Goal: Task Accomplishment & Management: Manage account settings

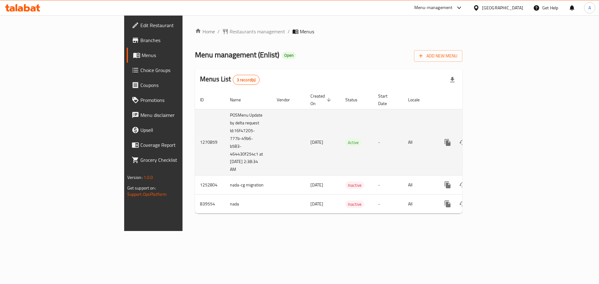
click at [500, 135] on link "enhanced table" at bounding box center [492, 142] width 15 height 15
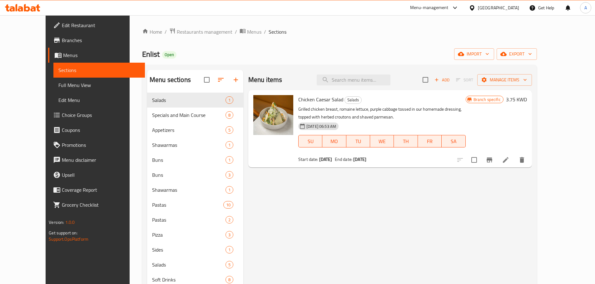
click at [62, 41] on span "Branches" at bounding box center [101, 40] width 78 height 7
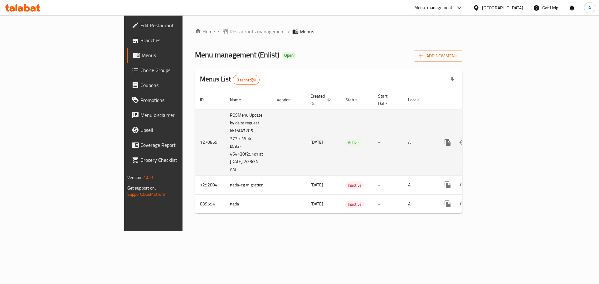
click at [497, 139] on icon "enhanced table" at bounding box center [492, 142] width 7 height 7
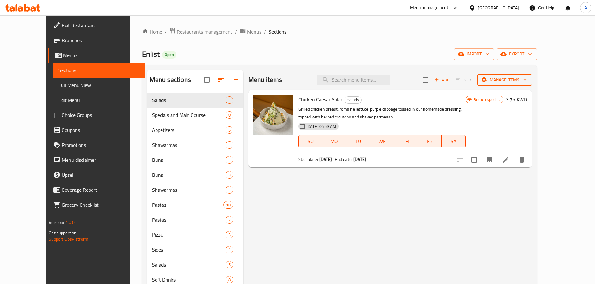
click at [527, 80] on span "Manage items" at bounding box center [504, 80] width 45 height 8
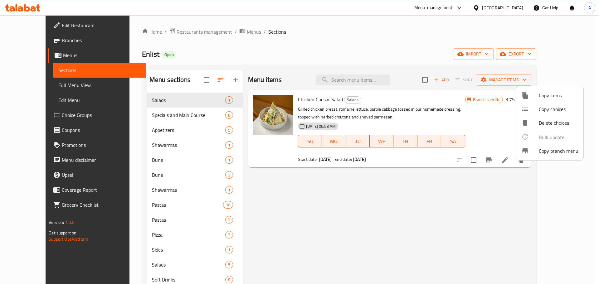
click at [551, 151] on span "Copy branch menu" at bounding box center [559, 150] width 40 height 7
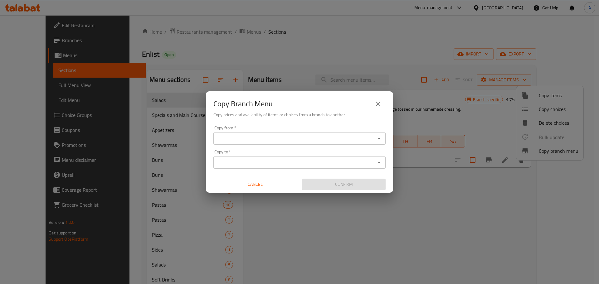
click at [254, 140] on input "Copy from   *" at bounding box center [294, 138] width 158 height 9
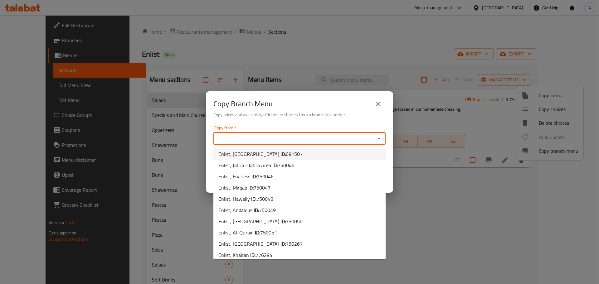
click at [246, 155] on span "Enlist, Assima Mall ID: 691507" at bounding box center [261, 153] width 84 height 7
type input "Enlist, Assima Mall"
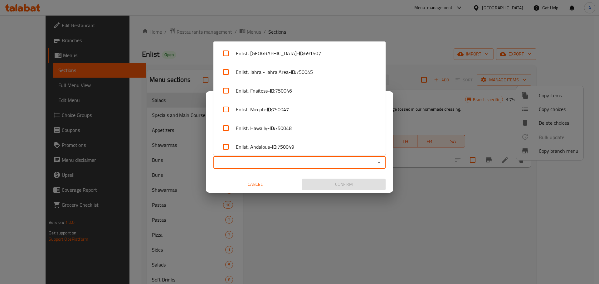
click at [253, 161] on input "Copy to   *" at bounding box center [294, 162] width 158 height 9
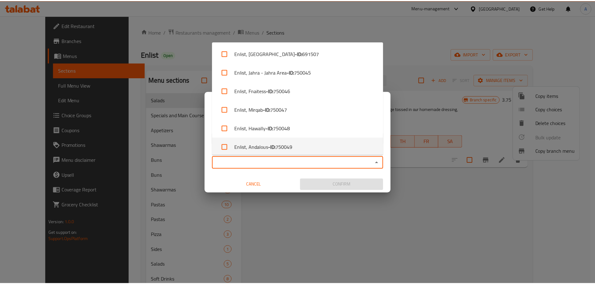
scroll to position [79, 0]
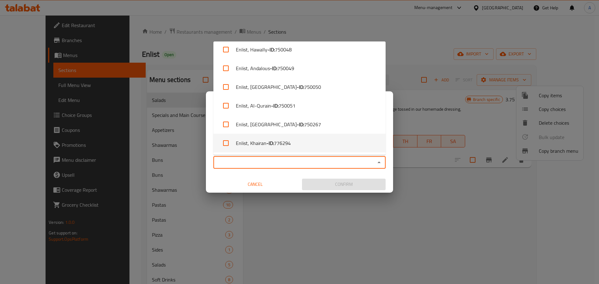
click at [260, 145] on li "Enlist, Khairan - ID: 776294" at bounding box center [300, 143] width 172 height 19
checkbox input "true"
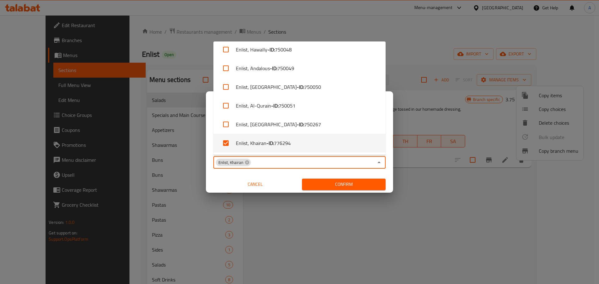
click at [331, 185] on span "Confirm" at bounding box center [344, 185] width 74 height 8
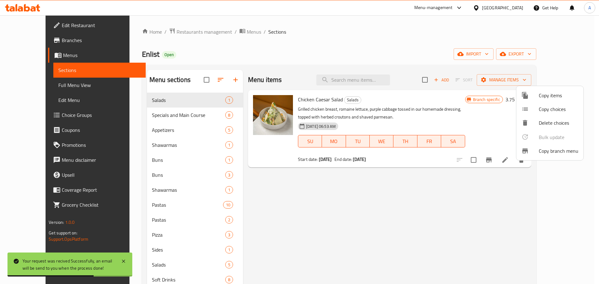
click at [380, 189] on div at bounding box center [299, 142] width 599 height 284
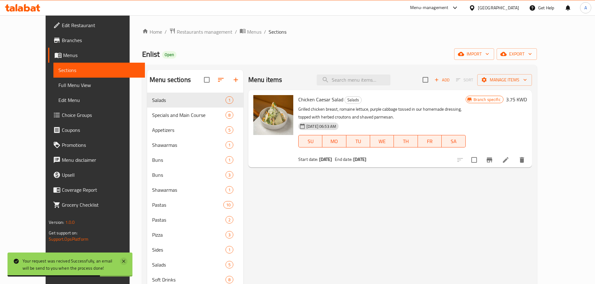
click at [123, 261] on icon at bounding box center [123, 261] width 3 height 3
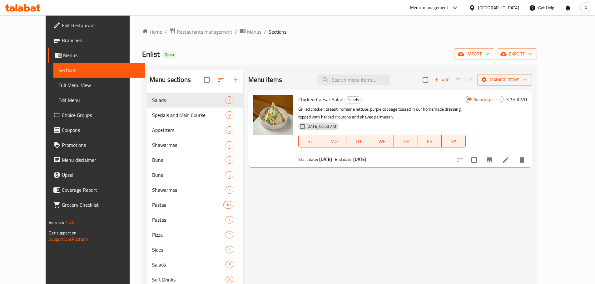
click at [383, 207] on div "Menu items Add Sort Manage items Chicken Caesar Salad Salads Grilled chicken br…" at bounding box center [387, 217] width 288 height 295
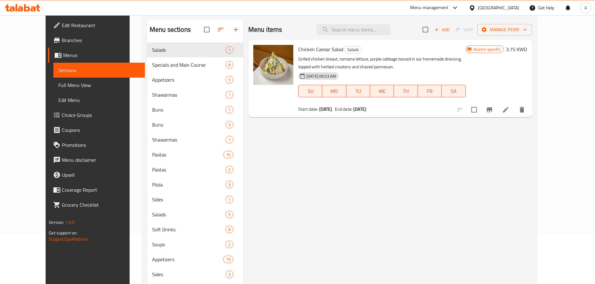
scroll to position [0, 0]
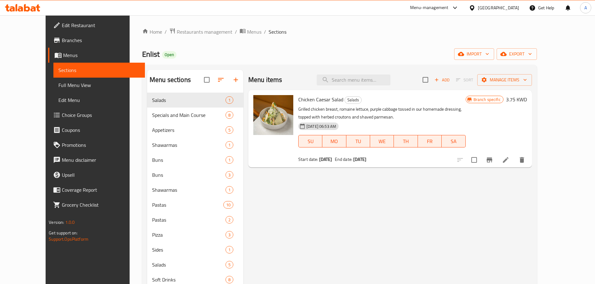
click at [62, 42] on span "Branches" at bounding box center [101, 40] width 78 height 7
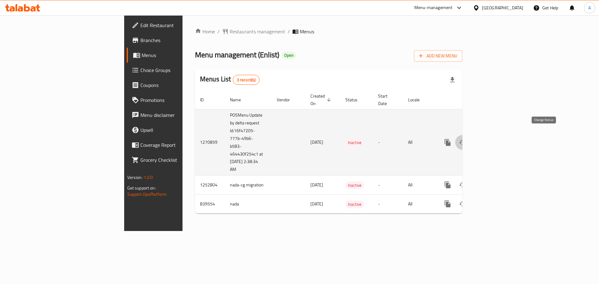
click at [470, 135] on button "enhanced table" at bounding box center [462, 142] width 15 height 15
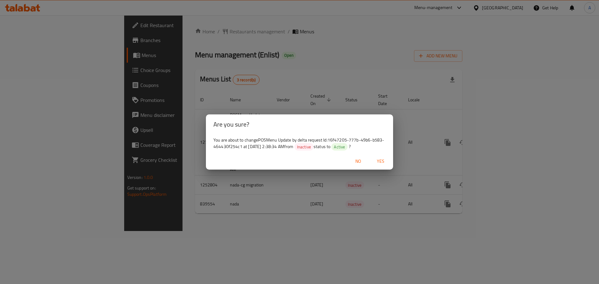
click at [381, 161] on span "Yes" at bounding box center [380, 162] width 15 height 8
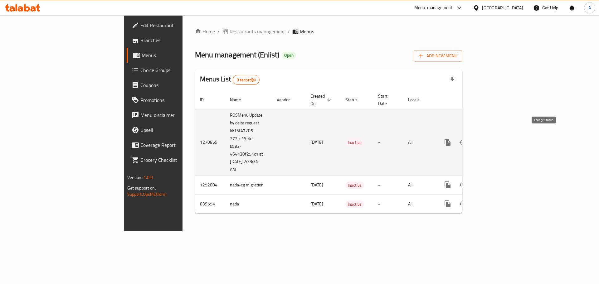
click at [467, 139] on icon "enhanced table" at bounding box center [462, 142] width 7 height 7
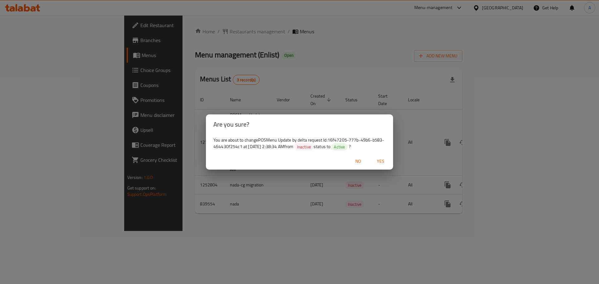
click at [384, 160] on span "Yes" at bounding box center [380, 162] width 15 height 8
click at [312, 214] on div "Are you sure? You are about to change POSMenu Update by delta request Id:16f472…" at bounding box center [299, 142] width 599 height 284
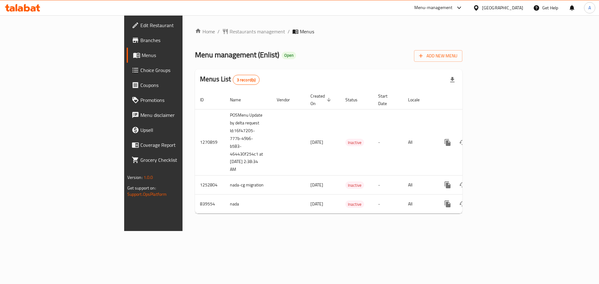
click at [463, 66] on div "Home / Restaurants management / Menus Menu management ( Enlist ) Open Add New M…" at bounding box center [329, 123] width 268 height 191
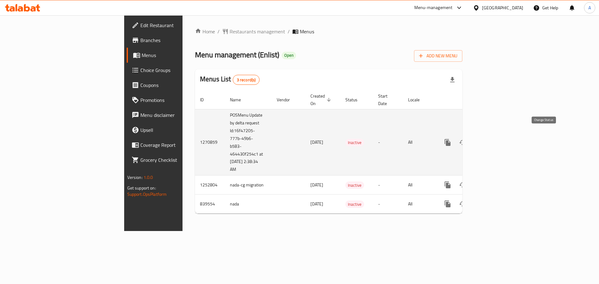
click at [467, 139] on icon "enhanced table" at bounding box center [462, 142] width 7 height 7
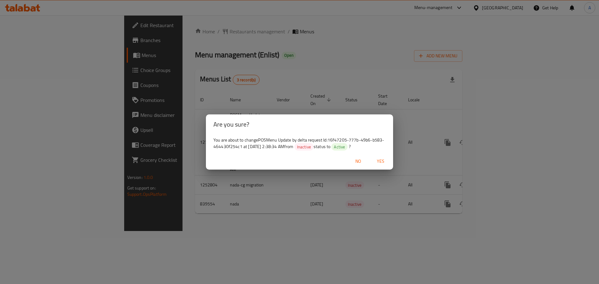
click at [377, 160] on span "Yes" at bounding box center [380, 162] width 15 height 8
click at [356, 159] on span "No" at bounding box center [358, 162] width 15 height 8
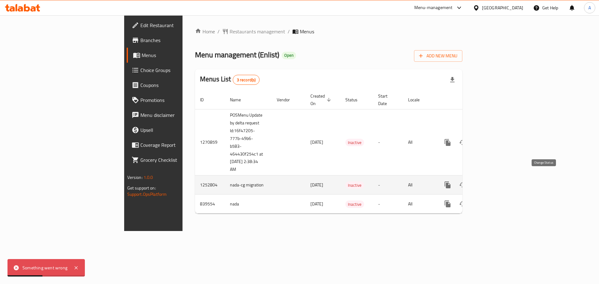
click at [466, 183] on icon "enhanced table" at bounding box center [463, 185] width 7 height 5
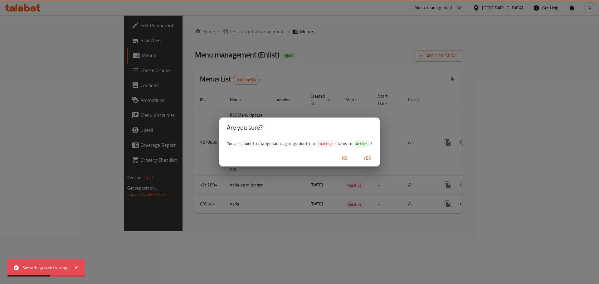
click at [372, 155] on span "Yes" at bounding box center [367, 159] width 15 height 8
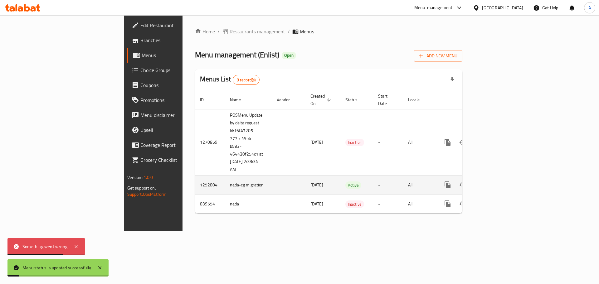
click at [466, 183] on icon "enhanced table" at bounding box center [463, 185] width 7 height 5
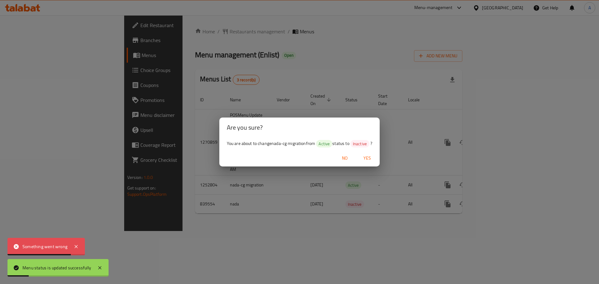
click at [368, 156] on span "Yes" at bounding box center [367, 159] width 15 height 8
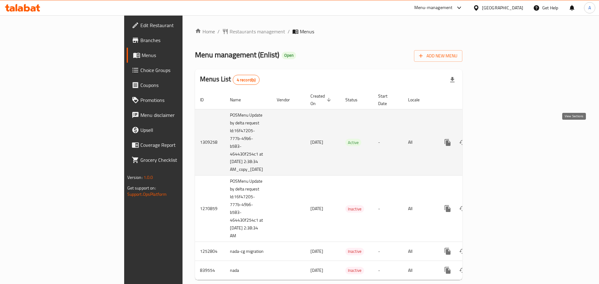
click at [497, 139] on icon "enhanced table" at bounding box center [492, 142] width 7 height 7
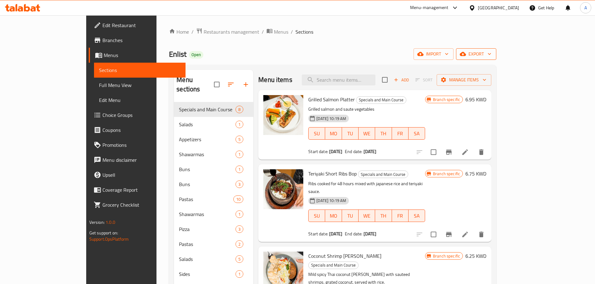
click at [491, 55] on span "export" at bounding box center [476, 54] width 30 height 8
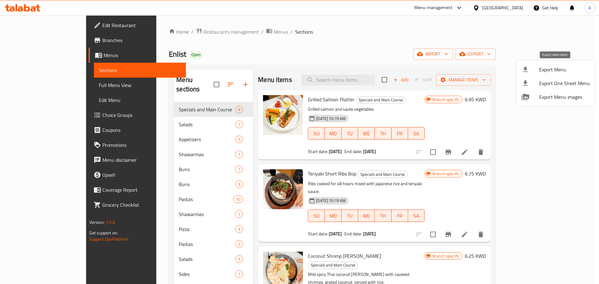
click at [552, 70] on span "Export Menu" at bounding box center [564, 69] width 51 height 7
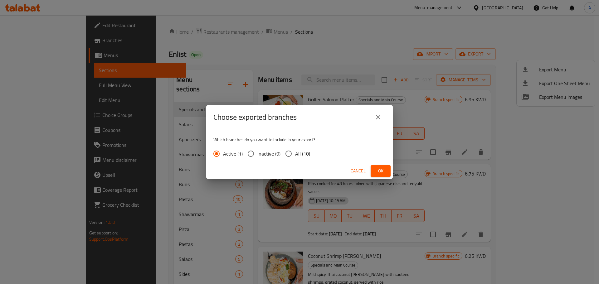
click at [287, 155] on input "All (10)" at bounding box center [288, 153] width 13 height 13
radio input "true"
click at [377, 168] on span "Ok" at bounding box center [381, 171] width 10 height 8
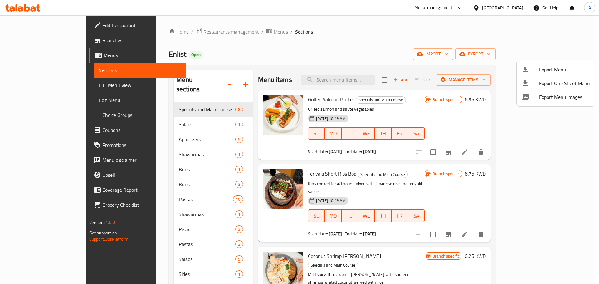
click at [257, 62] on div at bounding box center [299, 142] width 599 height 284
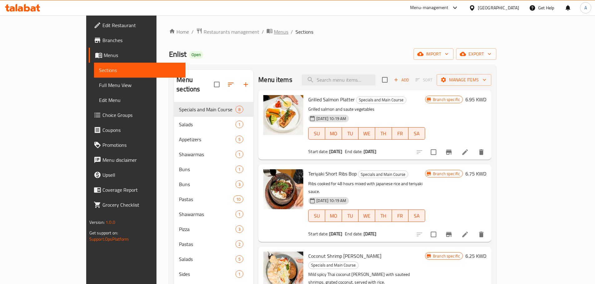
click at [274, 33] on span "Menus" at bounding box center [281, 31] width 14 height 7
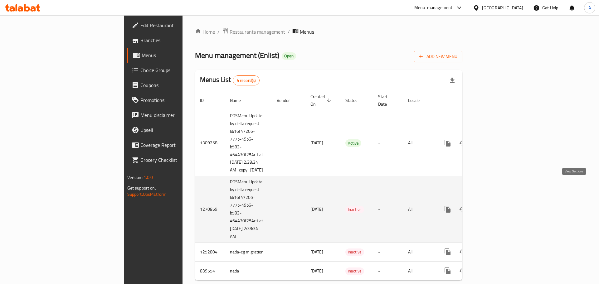
click at [497, 206] on icon "enhanced table" at bounding box center [492, 209] width 7 height 7
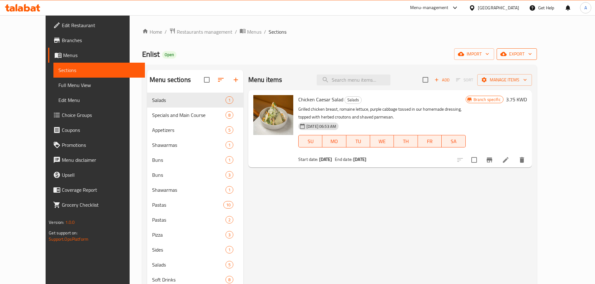
click at [533, 55] on icon "button" at bounding box center [530, 54] width 6 height 6
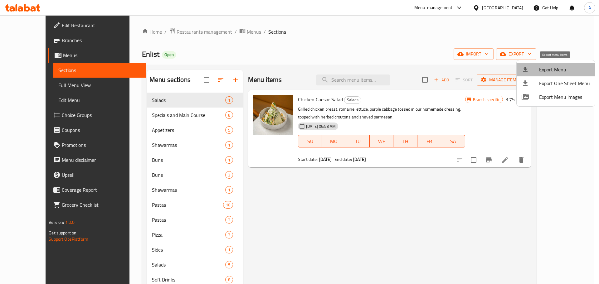
click at [560, 67] on span "Export Menu" at bounding box center [564, 69] width 51 height 7
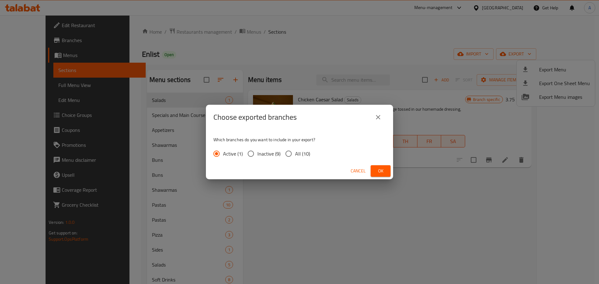
click at [288, 151] on input "All (10)" at bounding box center [288, 153] width 13 height 13
radio input "true"
click at [381, 173] on span "Ok" at bounding box center [381, 171] width 10 height 8
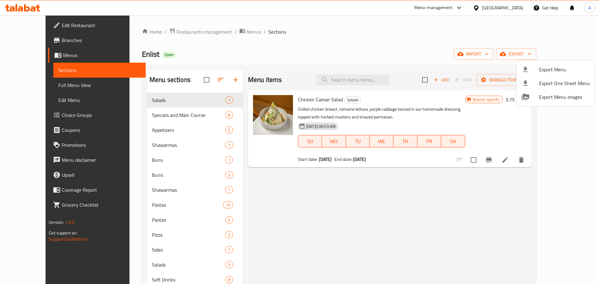
click at [155, 31] on div at bounding box center [299, 142] width 599 height 284
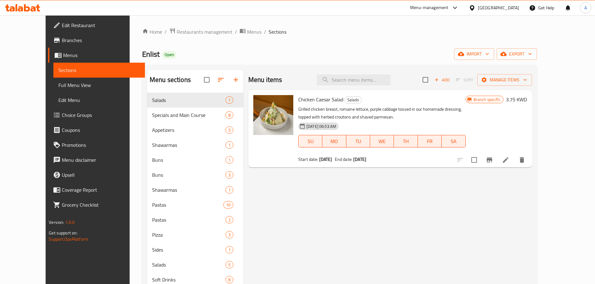
click at [179, 39] on div "Home / Restaurants management / Menus / Sections Enlist Open import export Menu…" at bounding box center [339, 199] width 395 height 342
click at [179, 33] on span "Restaurants management" at bounding box center [205, 31] width 56 height 7
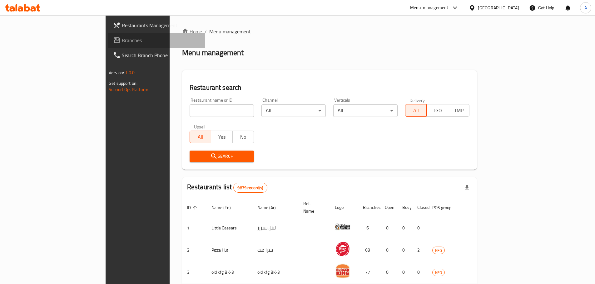
click at [122, 37] on span "Branches" at bounding box center [161, 40] width 78 height 7
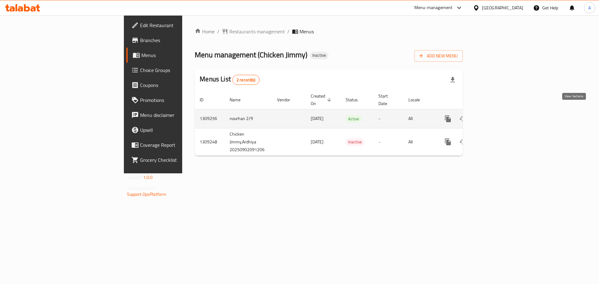
click at [497, 115] on icon "enhanced table" at bounding box center [492, 118] width 7 height 7
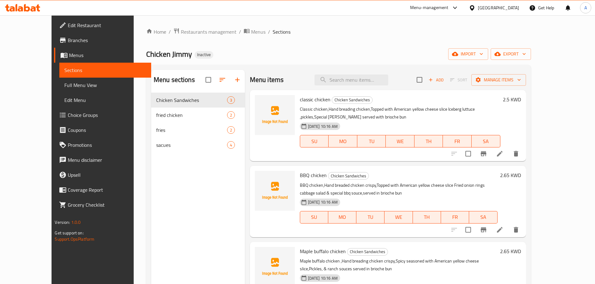
click at [64, 87] on span "Full Menu View" at bounding box center [104, 84] width 81 height 7
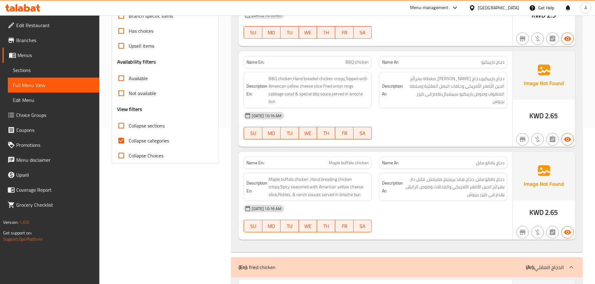
click at [121, 136] on input "Collapse categories" at bounding box center [121, 140] width 15 height 15
checkbox input "false"
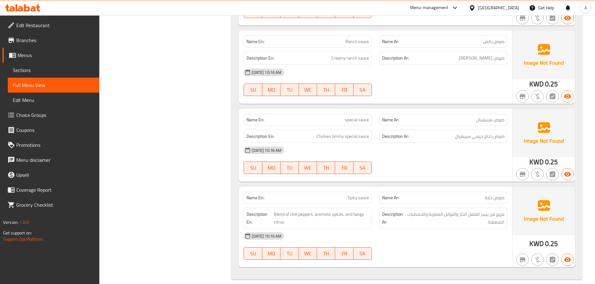
scroll to position [882, 0]
drag, startPoint x: 363, startPoint y: 189, endPoint x: 382, endPoint y: 190, distance: 18.8
click at [382, 190] on div "Name En: Spicy sauce Name Ar: صوص حارة" at bounding box center [375, 198] width 271 height 20
copy span "Spicy sauce"
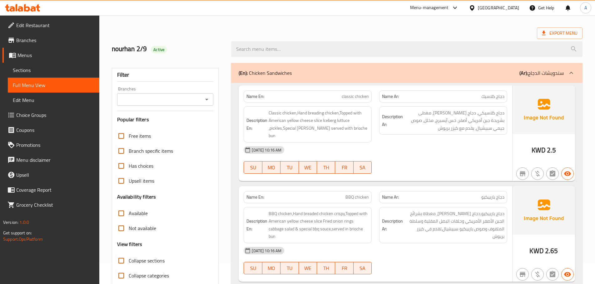
scroll to position [0, 0]
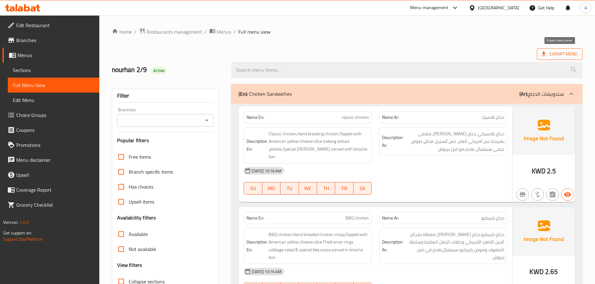
click at [560, 54] on span "Export Menu" at bounding box center [560, 54] width 36 height 8
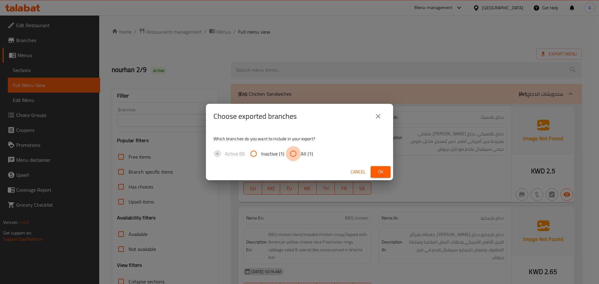
click at [291, 154] on input "All (1)" at bounding box center [293, 153] width 15 height 15
radio input "true"
click at [382, 173] on span "Ok" at bounding box center [381, 172] width 10 height 8
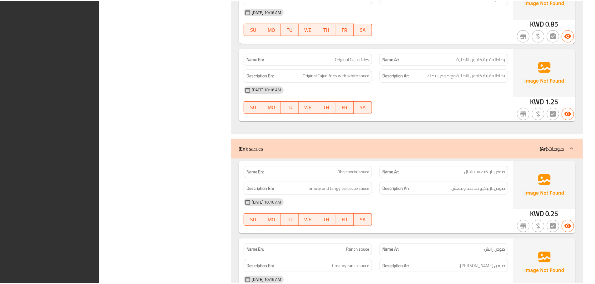
scroll to position [874, 0]
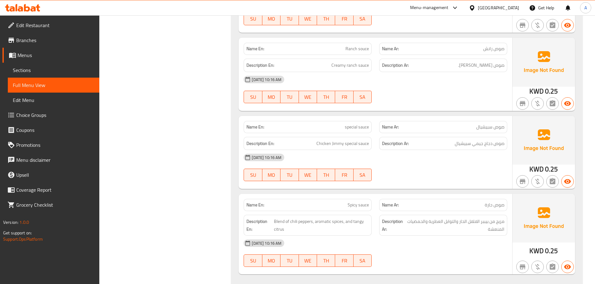
click at [24, 38] on span "Branches" at bounding box center [55, 40] width 78 height 7
